Goal: Find contact information: Find contact information

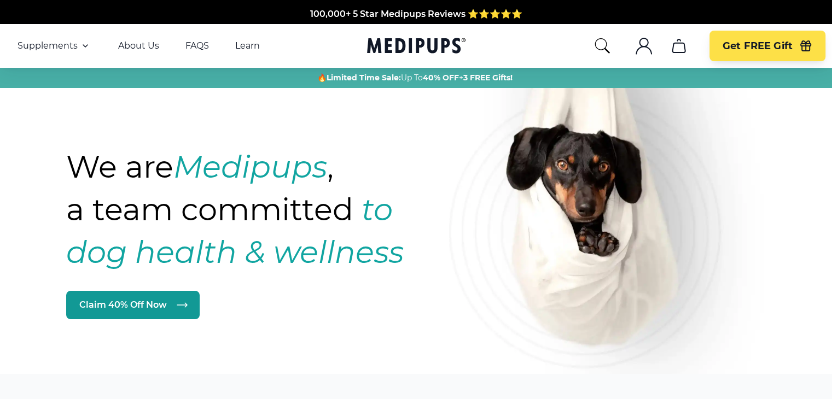
click at [642, 53] on icon ".cls-1{fill:none;stroke:currentColor;stroke-miterlimit:10;stroke-width:1.5px;}" at bounding box center [644, 46] width 18 height 18
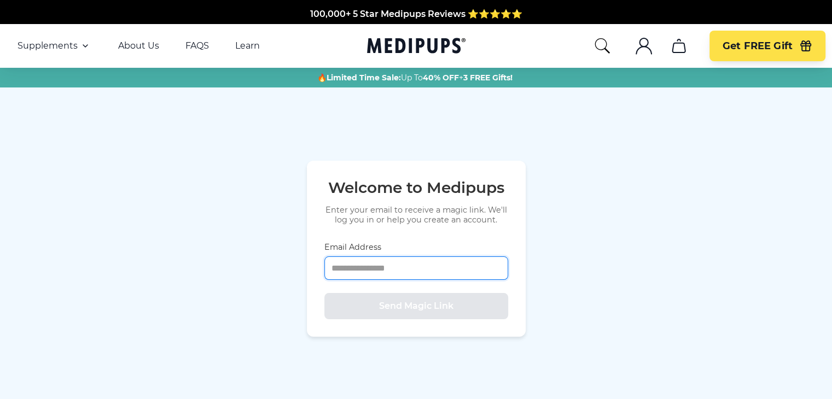
click at [443, 258] on input "Email Address" at bounding box center [416, 269] width 184 height 24
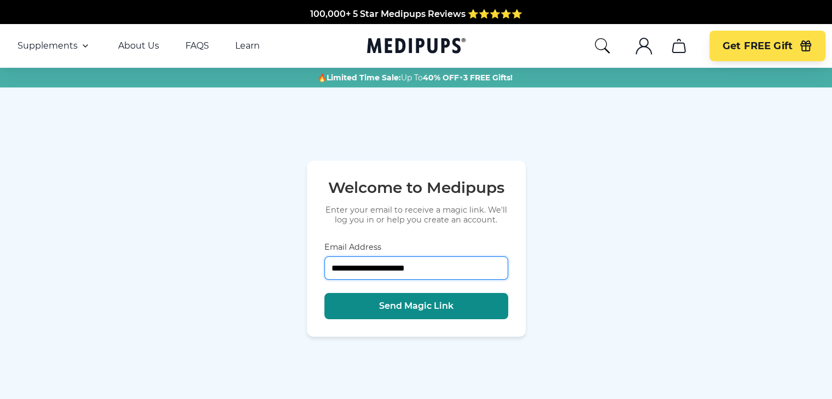
type input "**********"
click at [446, 313] on button "Send Magic Link" at bounding box center [416, 306] width 184 height 26
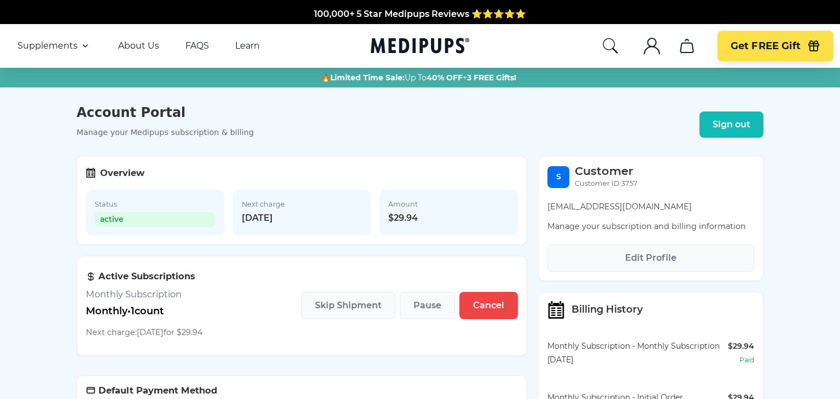
click at [831, 59] on html "100,000+ 5 Star Medipups Reviews ⭐️⭐️⭐️⭐️⭐️ Made In The USA from domestic & glo…" at bounding box center [420, 199] width 840 height 399
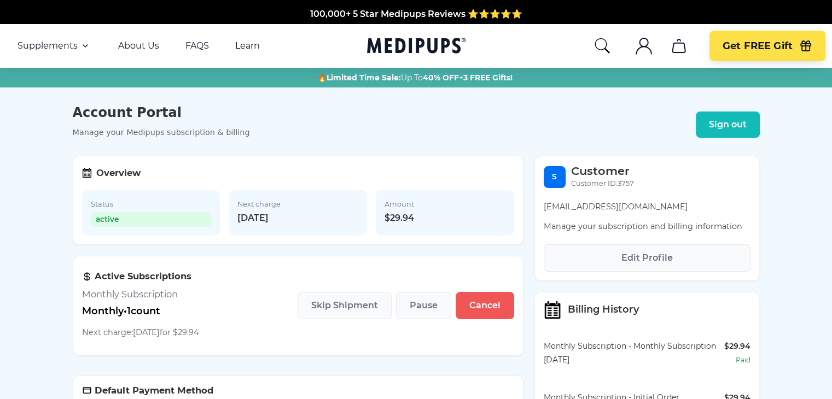
click at [483, 307] on span "Cancel" at bounding box center [484, 305] width 31 height 11
click at [488, 319] on button "Cancel" at bounding box center [485, 305] width 59 height 27
click at [483, 308] on span "Cancel" at bounding box center [484, 305] width 31 height 11
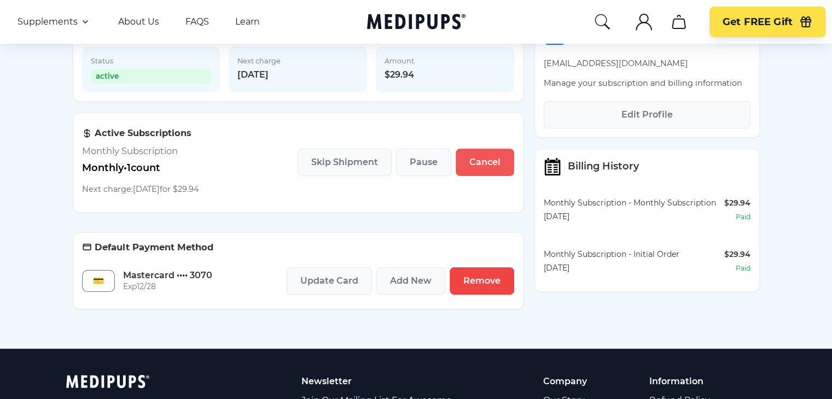
scroll to position [142, 0]
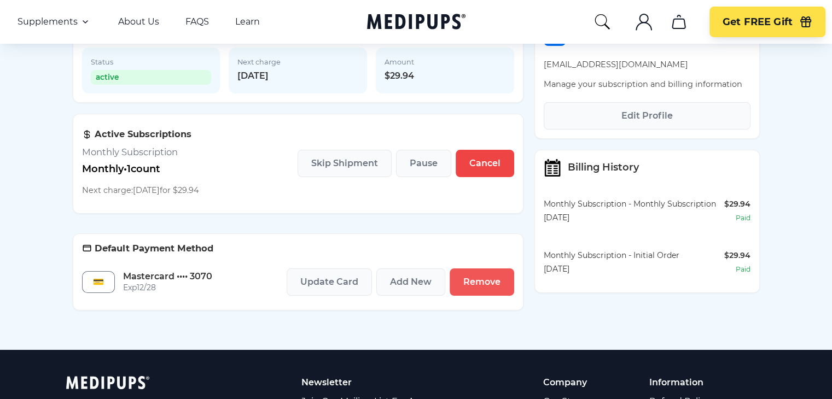
click at [489, 288] on span "Remove" at bounding box center [481, 282] width 37 height 11
click at [479, 168] on span "Cancel" at bounding box center [484, 163] width 31 height 11
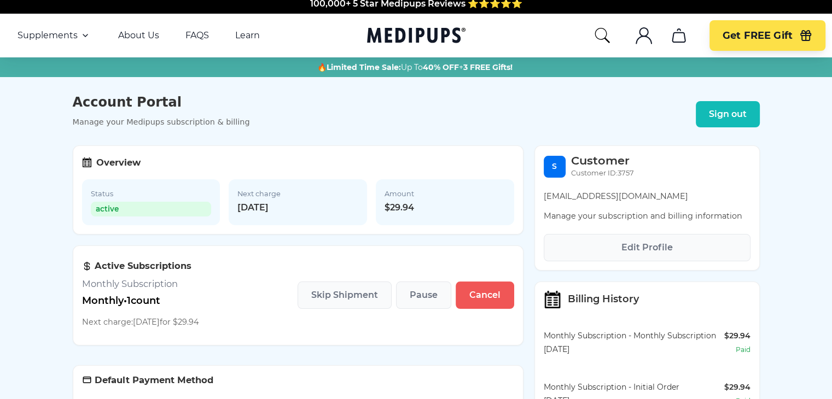
scroll to position [9, 0]
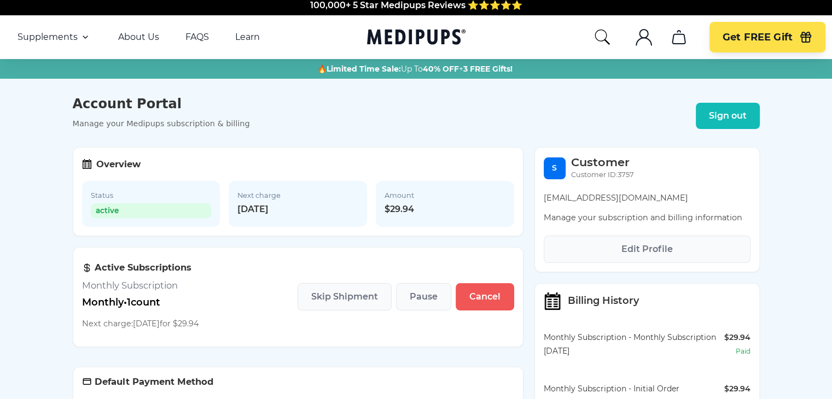
click at [483, 302] on span "Cancel" at bounding box center [484, 297] width 31 height 11
click at [345, 301] on span "Skip Shipment" at bounding box center [344, 297] width 67 height 11
click at [474, 300] on span "Cancel" at bounding box center [484, 297] width 31 height 11
click at [645, 251] on span "Edit Profile" at bounding box center [646, 249] width 51 height 11
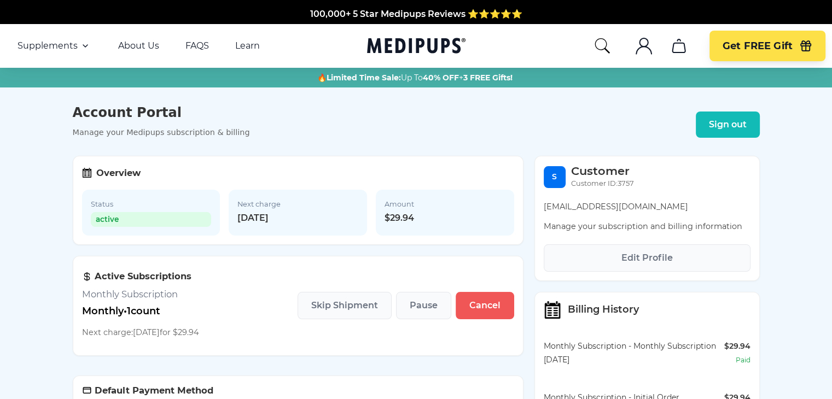
click at [483, 319] on button "Cancel" at bounding box center [485, 305] width 59 height 27
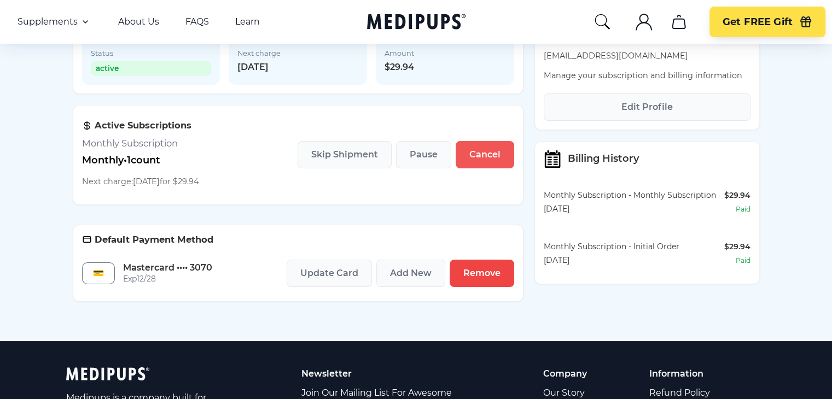
scroll to position [152, 0]
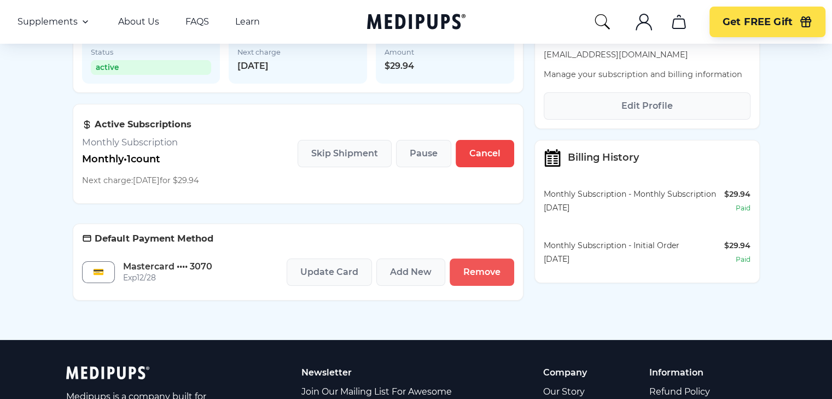
click at [495, 272] on span "Remove" at bounding box center [481, 272] width 37 height 11
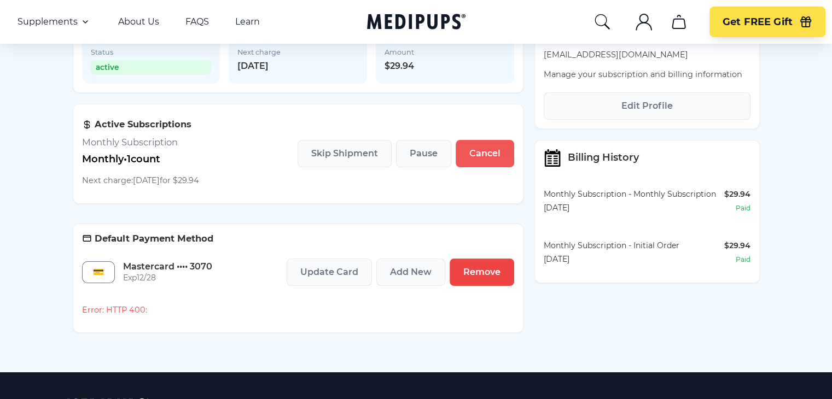
click at [495, 150] on button "Cancel" at bounding box center [485, 153] width 59 height 27
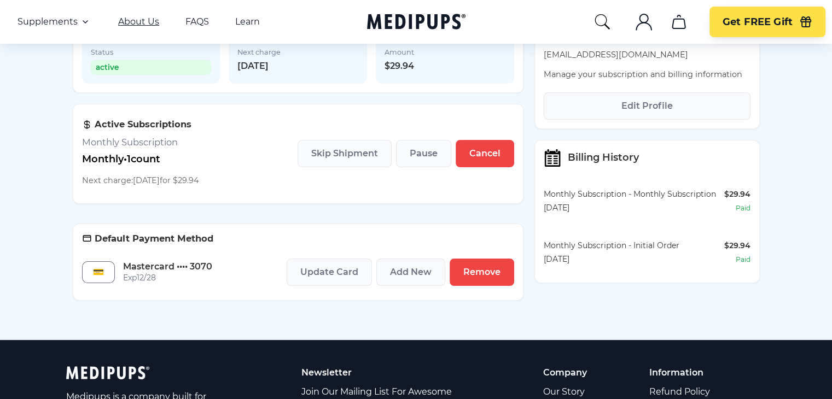
click at [151, 24] on link "About Us" at bounding box center [138, 21] width 41 height 11
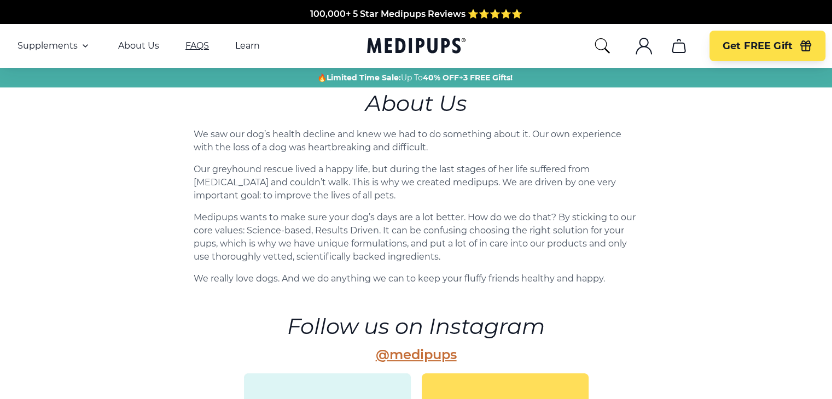
click at [199, 51] on link "FAQS" at bounding box center [197, 45] width 24 height 11
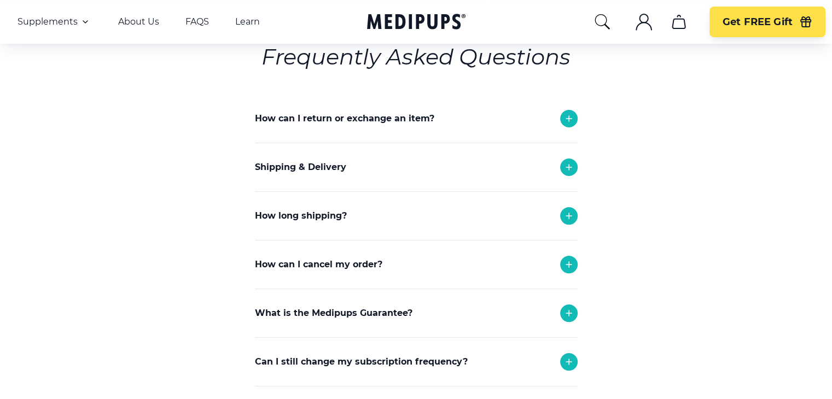
scroll to position [107, 0]
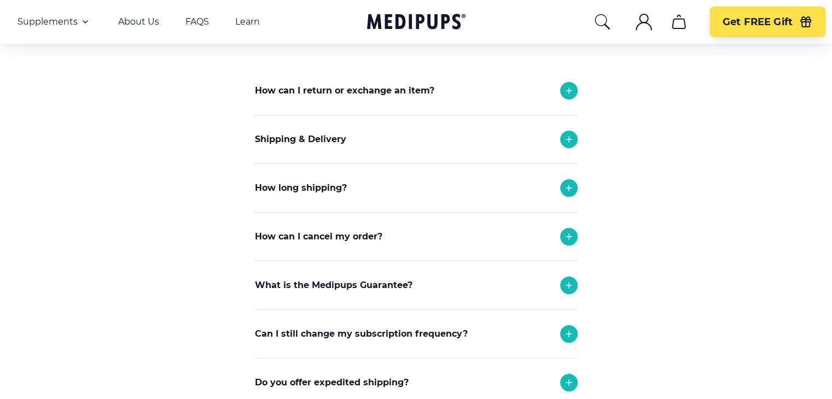
click at [564, 333] on icon at bounding box center [568, 334] width 13 height 13
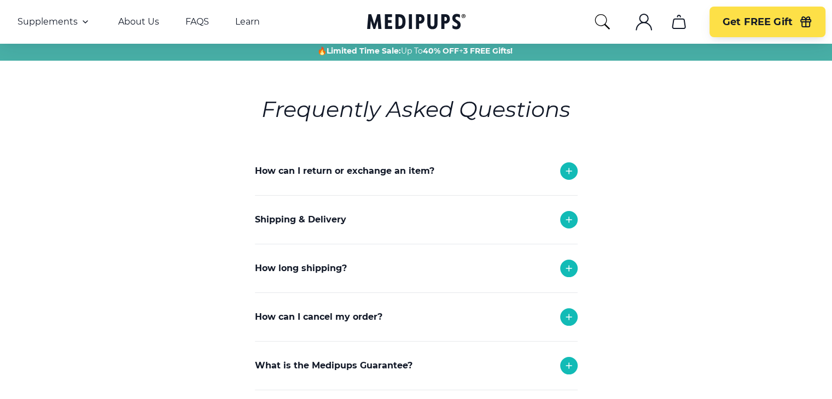
scroll to position [0, 0]
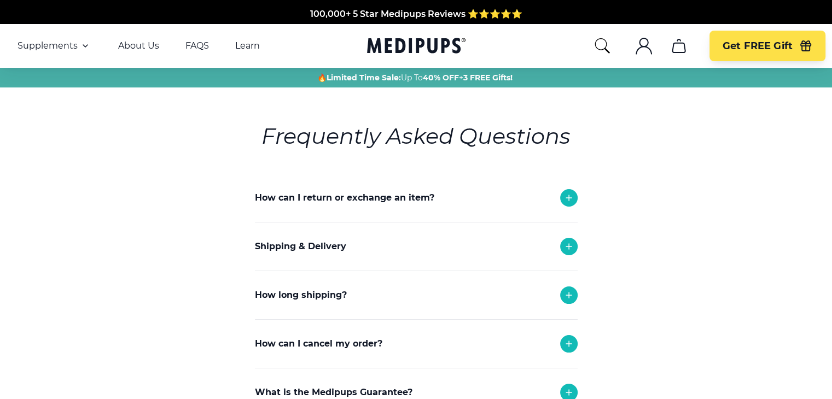
click at [679, 49] on icon "cart" at bounding box center [679, 46] width 18 height 18
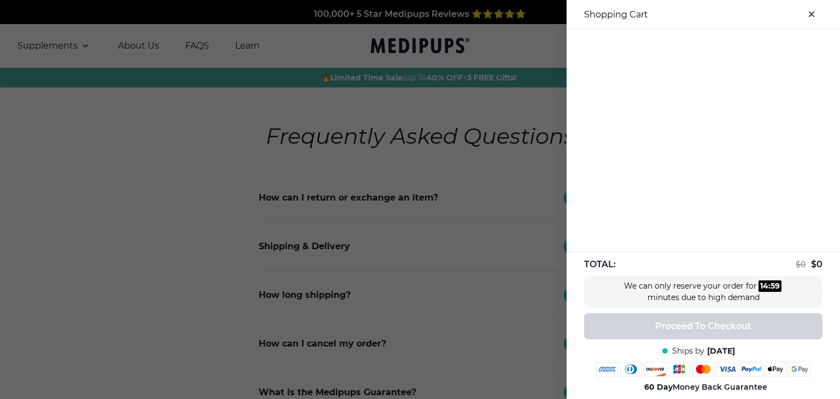
click at [525, 74] on div at bounding box center [420, 199] width 840 height 399
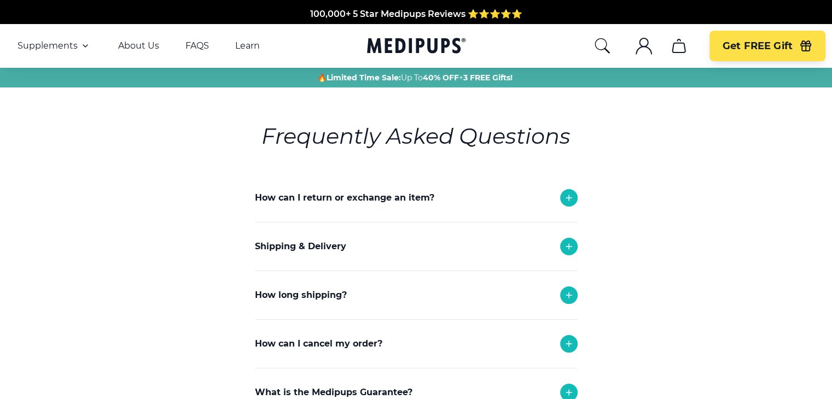
click at [643, 42] on icon ".cls-1{fill:none;stroke:currentColor;stroke-miterlimit:10;stroke-width:1.5px;}" at bounding box center [644, 46] width 18 height 18
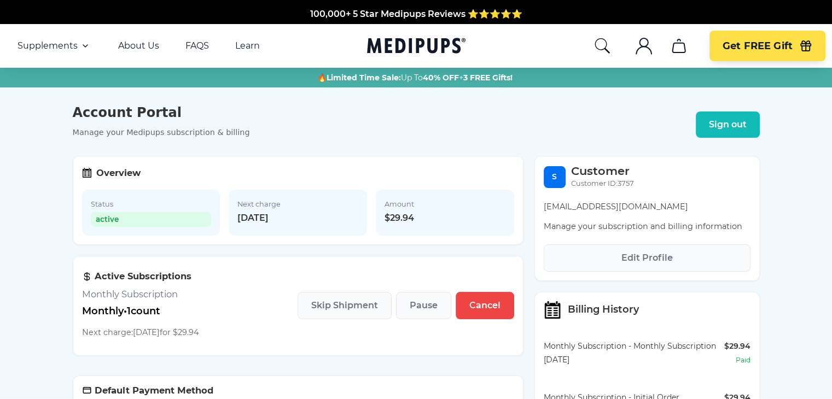
click at [603, 51] on icon "search" at bounding box center [602, 46] width 18 height 18
click at [243, 50] on link "Learn" at bounding box center [247, 45] width 25 height 11
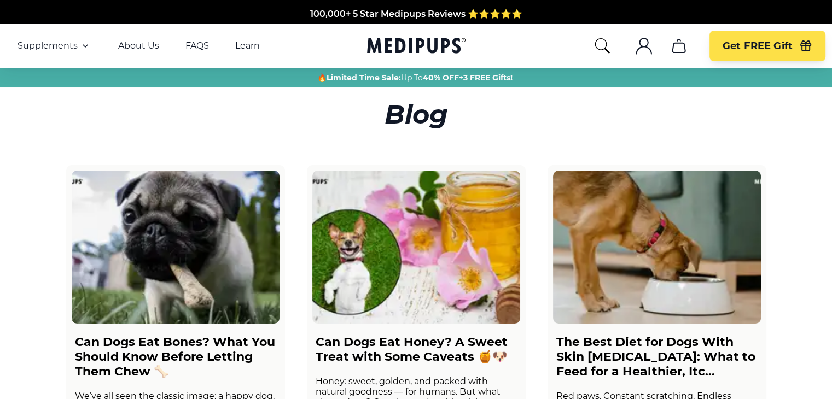
click at [206, 264] on img at bounding box center [176, 247] width 208 height 153
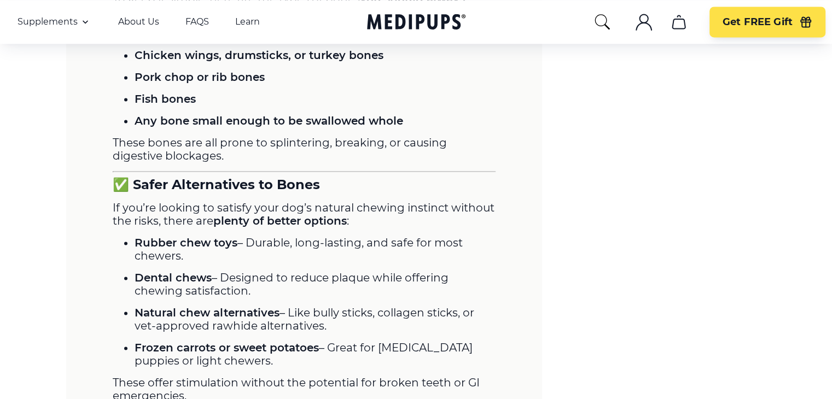
scroll to position [1593, 0]
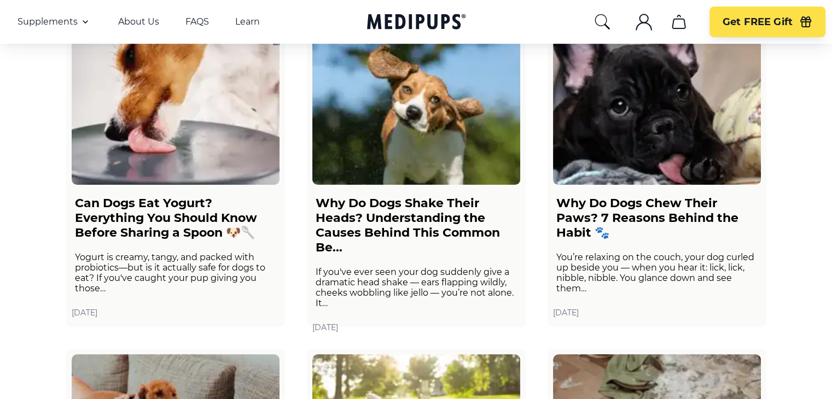
scroll to position [477, 0]
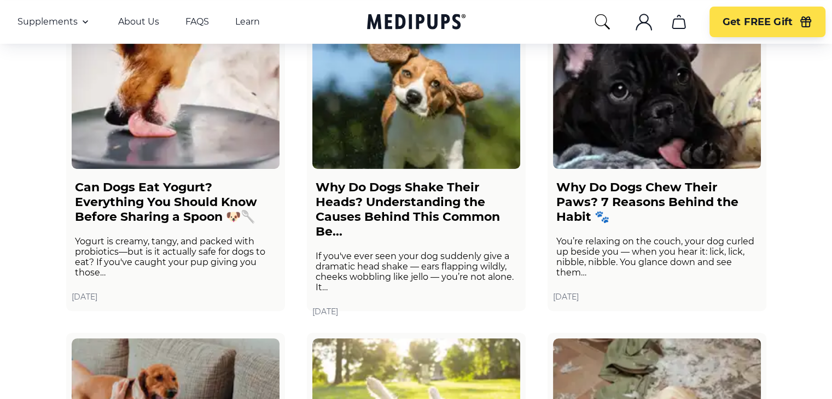
click at [683, 190] on h2 "Why Do Dogs Chew Their Paws? 7 Reasons Behind the Habit 🐾" at bounding box center [656, 202] width 201 height 44
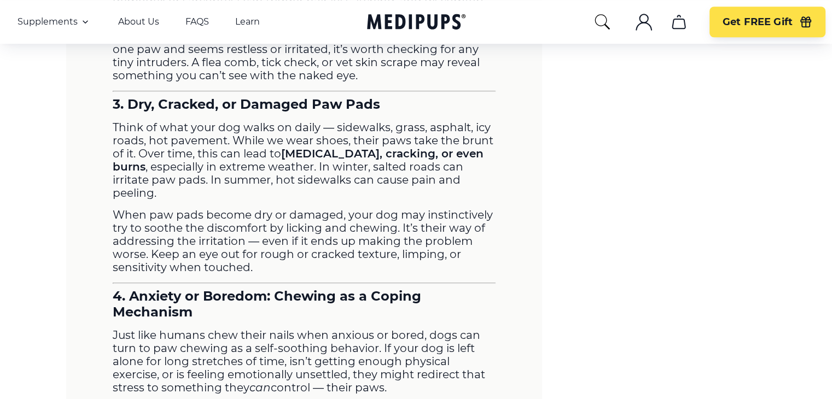
scroll to position [942, 0]
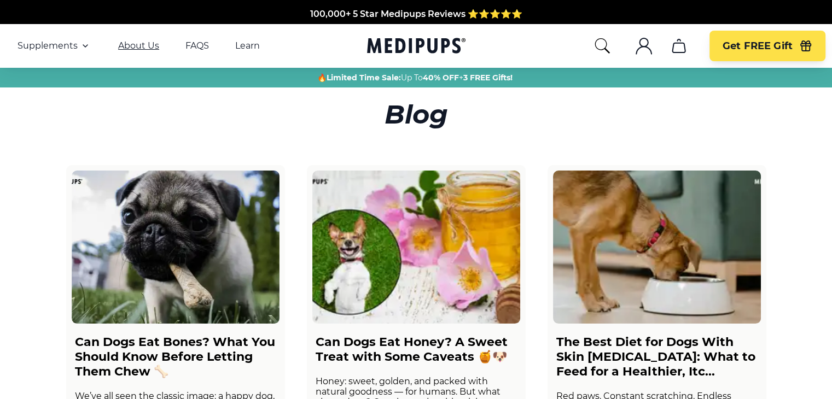
click at [147, 50] on link "About Us" at bounding box center [138, 45] width 41 height 11
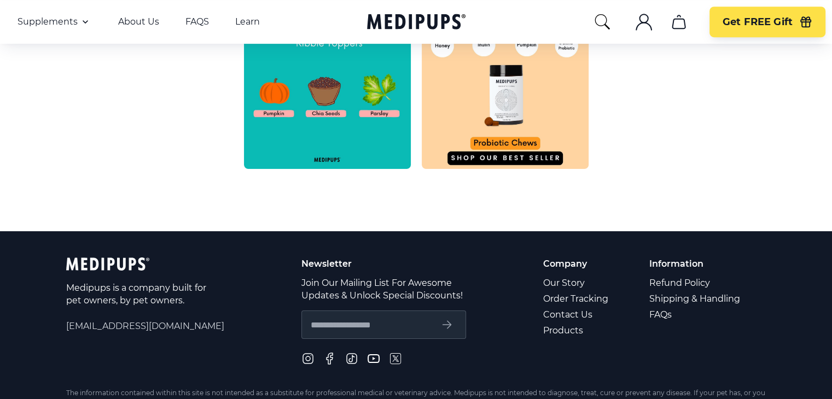
scroll to position [554, 0]
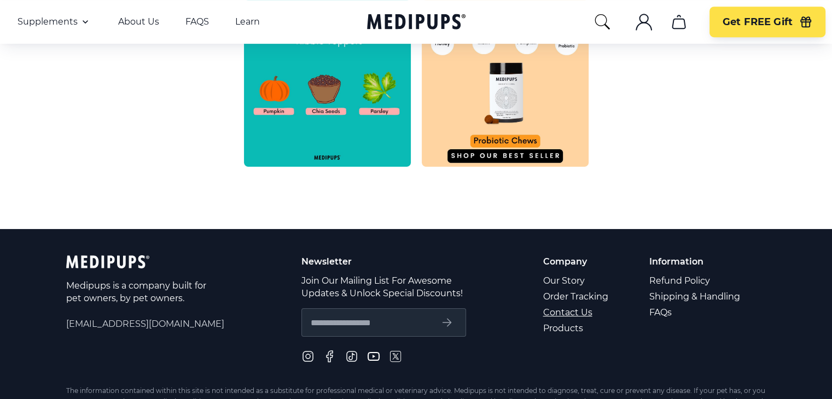
click at [582, 308] on link "Contact Us" at bounding box center [576, 313] width 67 height 16
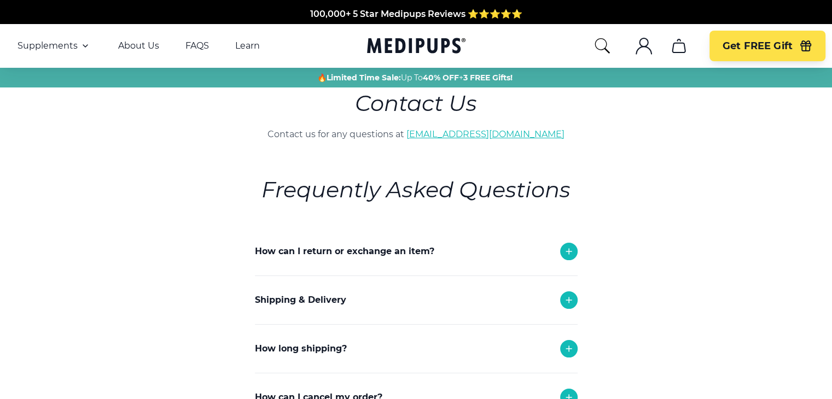
click at [516, 135] on link "[EMAIL_ADDRESS][DOMAIN_NAME]" at bounding box center [485, 134] width 158 height 10
click at [468, 135] on link "[EMAIL_ADDRESS][DOMAIN_NAME]" at bounding box center [485, 134] width 158 height 10
click at [488, 133] on link "[EMAIL_ADDRESS][DOMAIN_NAME]" at bounding box center [485, 134] width 158 height 10
click at [486, 136] on link "[EMAIL_ADDRESS][DOMAIN_NAME]" at bounding box center [485, 134] width 158 height 10
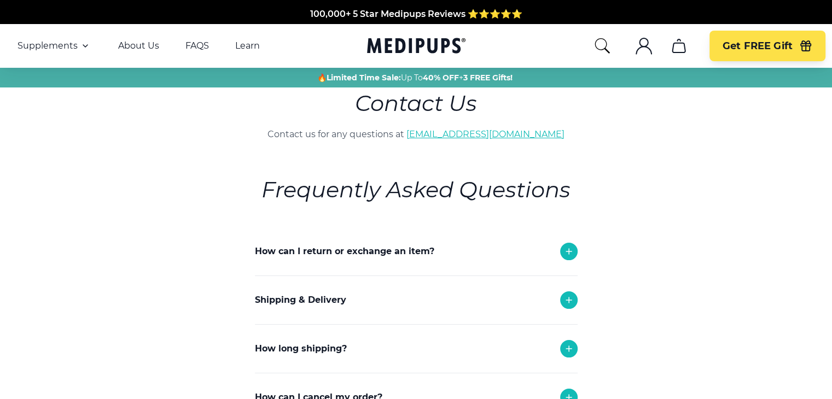
click at [486, 136] on link "[EMAIL_ADDRESS][DOMAIN_NAME]" at bounding box center [485, 134] width 158 height 10
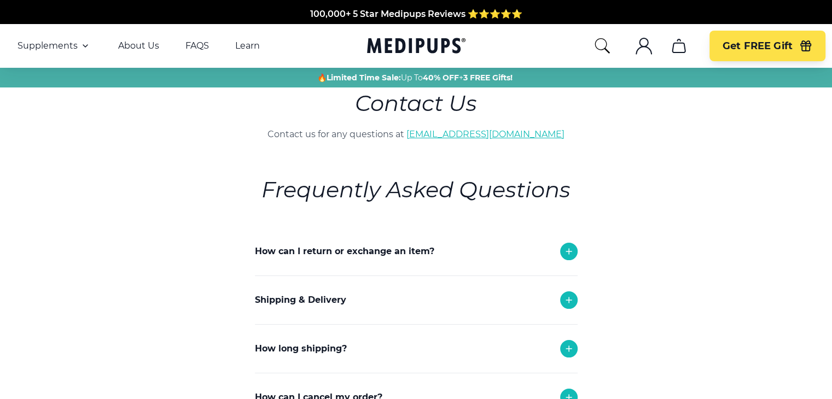
click at [486, 136] on link "[EMAIL_ADDRESS][DOMAIN_NAME]" at bounding box center [485, 134] width 158 height 10
click at [479, 136] on link "[EMAIL_ADDRESS][DOMAIN_NAME]" at bounding box center [485, 134] width 158 height 10
click at [498, 132] on link "[EMAIL_ADDRESS][DOMAIN_NAME]" at bounding box center [485, 134] width 158 height 10
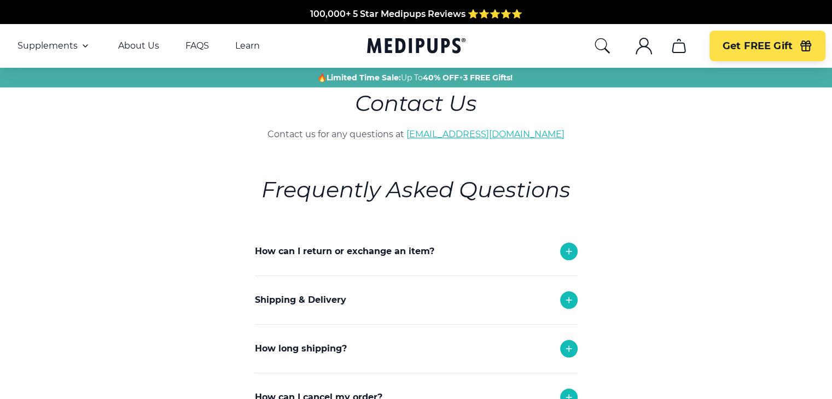
click at [491, 136] on link "[EMAIL_ADDRESS][DOMAIN_NAME]" at bounding box center [485, 134] width 158 height 10
click at [406, 129] on link "[EMAIL_ADDRESS][DOMAIN_NAME]" at bounding box center [485, 134] width 158 height 10
